Goal: Find specific page/section: Find specific page/section

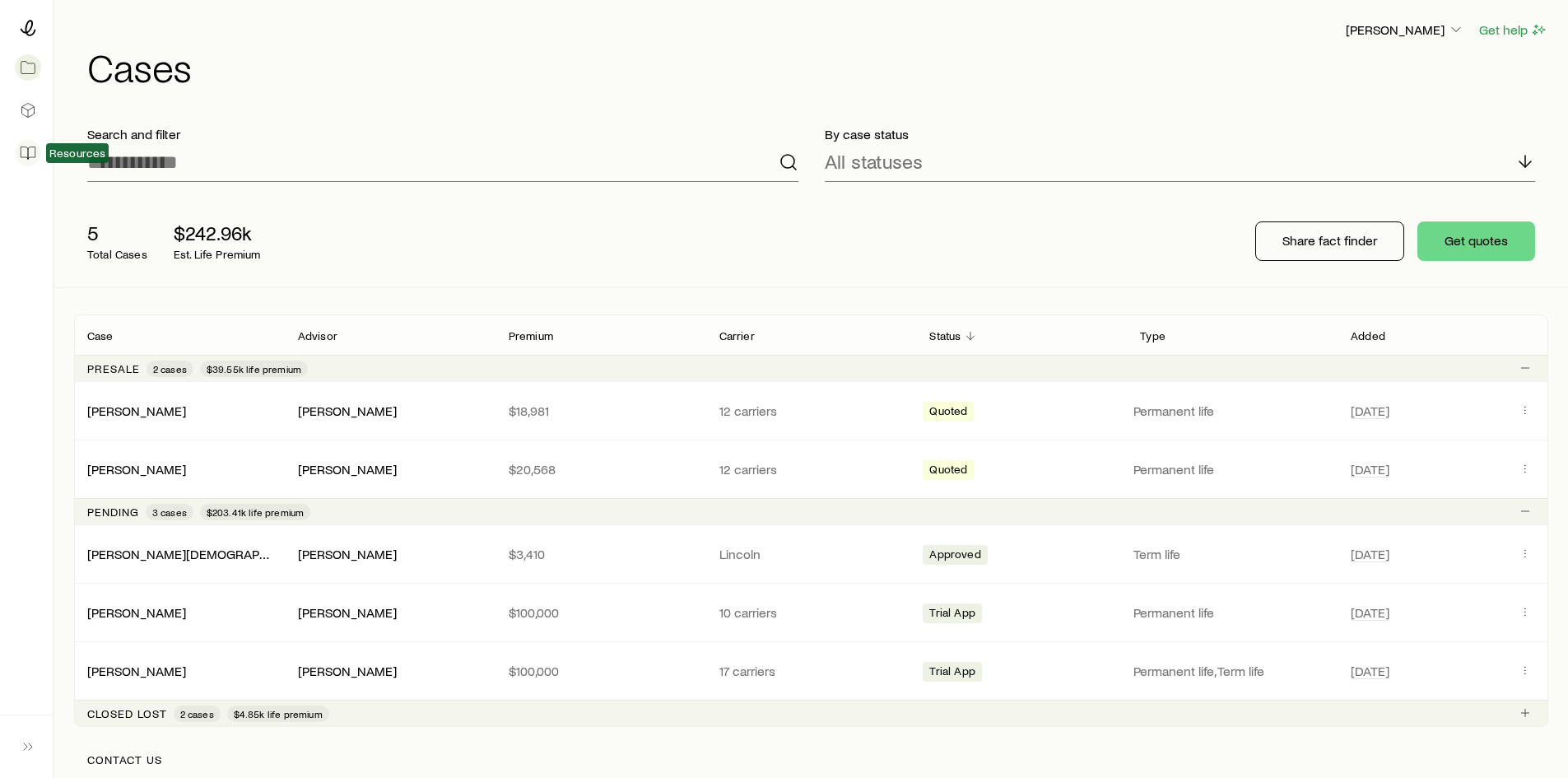
click at [33, 163] on link at bounding box center [26, 153] width 26 height 36
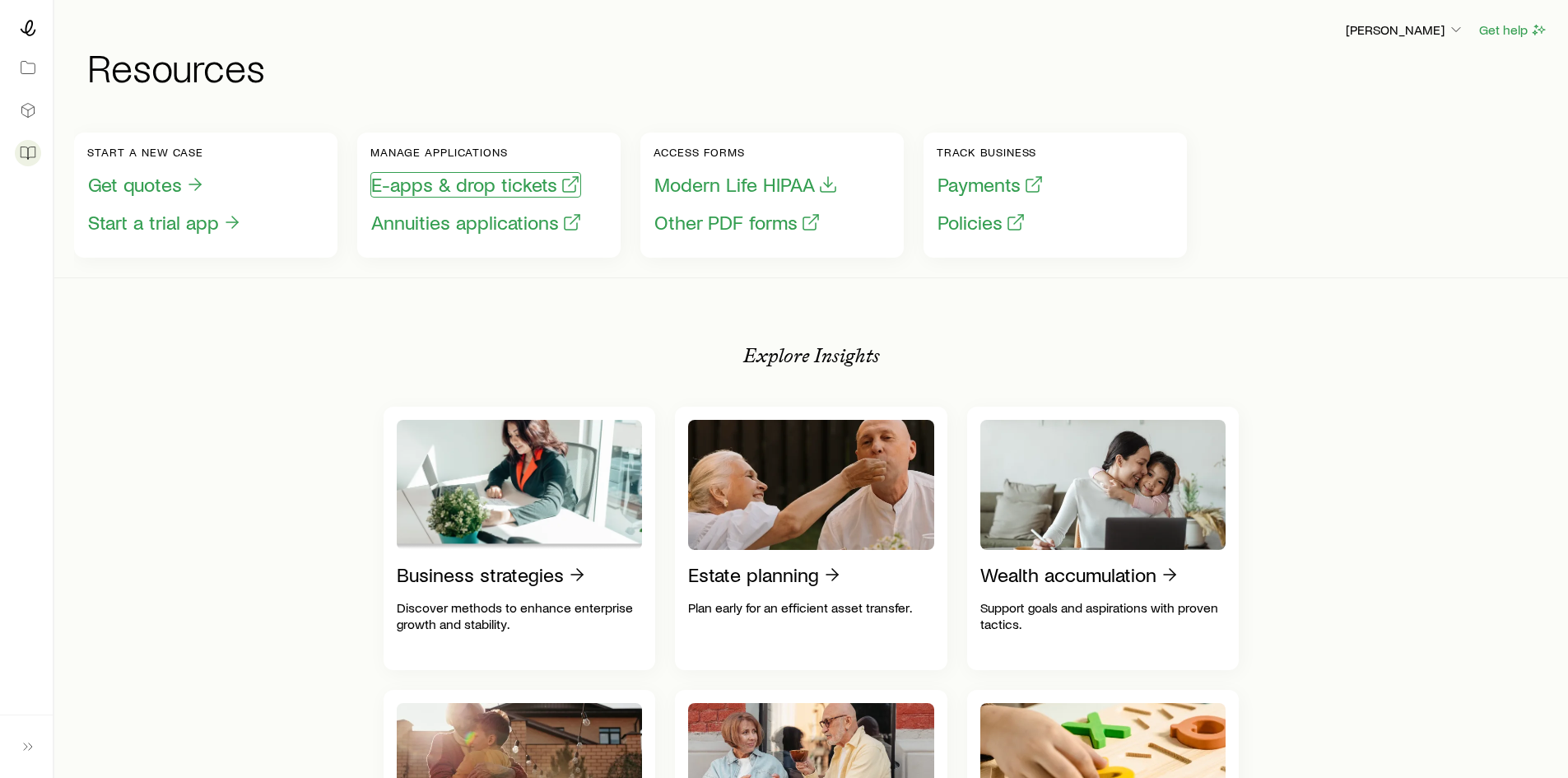
click at [450, 191] on button "E-apps & drop tickets" at bounding box center [476, 184] width 211 height 25
click at [31, 34] on icon at bounding box center [28, 28] width 16 height 16
